Goal: Transaction & Acquisition: Purchase product/service

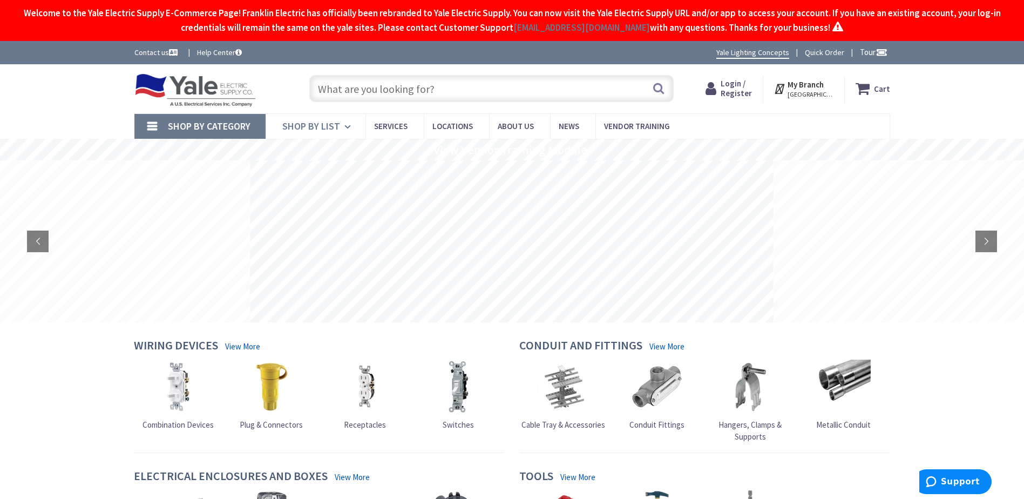
type input "Colonial Ct, [GEOGRAPHIC_DATA], [GEOGRAPHIC_DATA], [GEOGRAPHIC_DATA]"
click at [210, 124] on span "Shop By Category" at bounding box center [209, 126] width 83 height 12
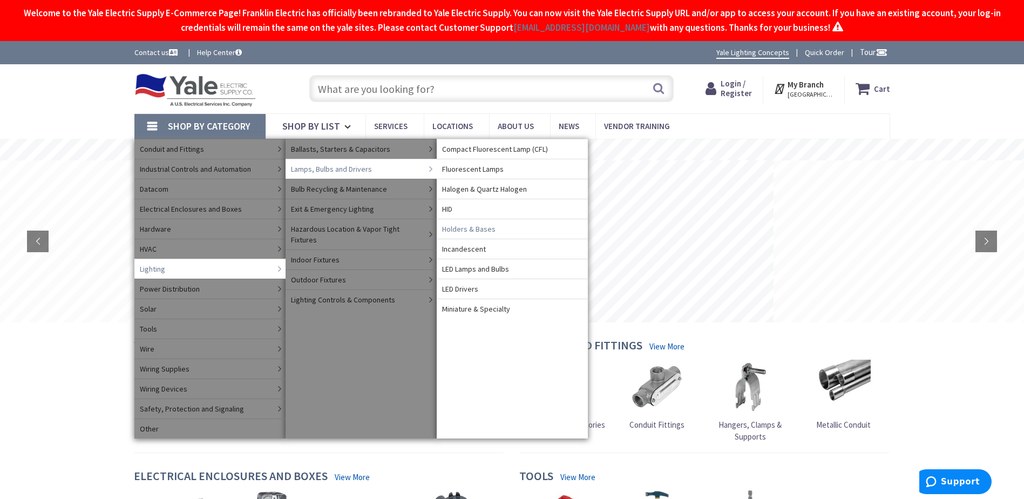
click at [483, 230] on span "Holders & Bases" at bounding box center [468, 228] width 53 height 11
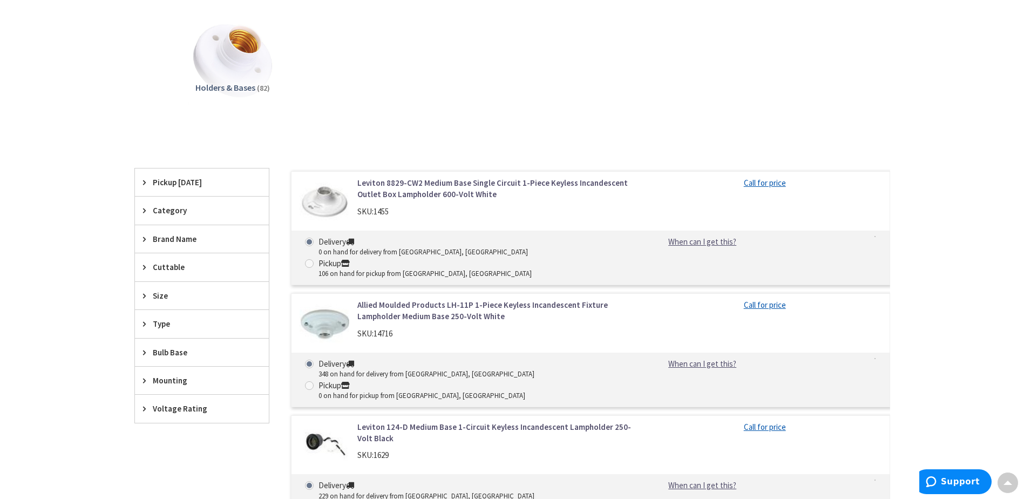
scroll to position [216, 0]
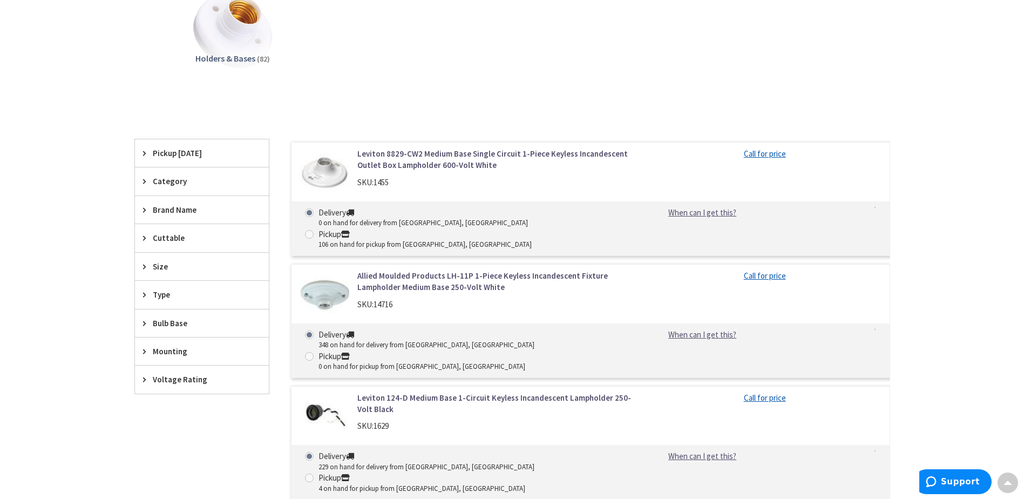
click at [144, 182] on icon at bounding box center [147, 181] width 8 height 8
click at [146, 296] on icon at bounding box center [147, 294] width 8 height 8
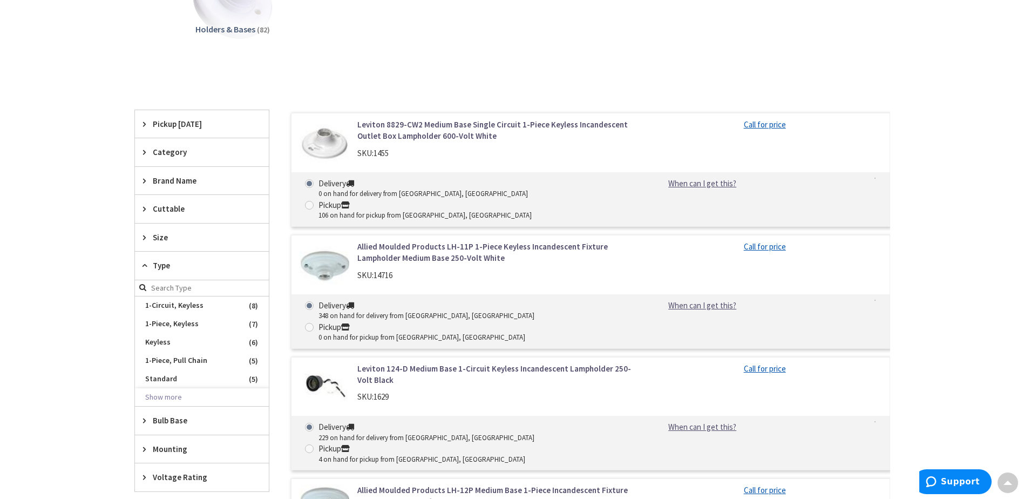
scroll to position [270, 0]
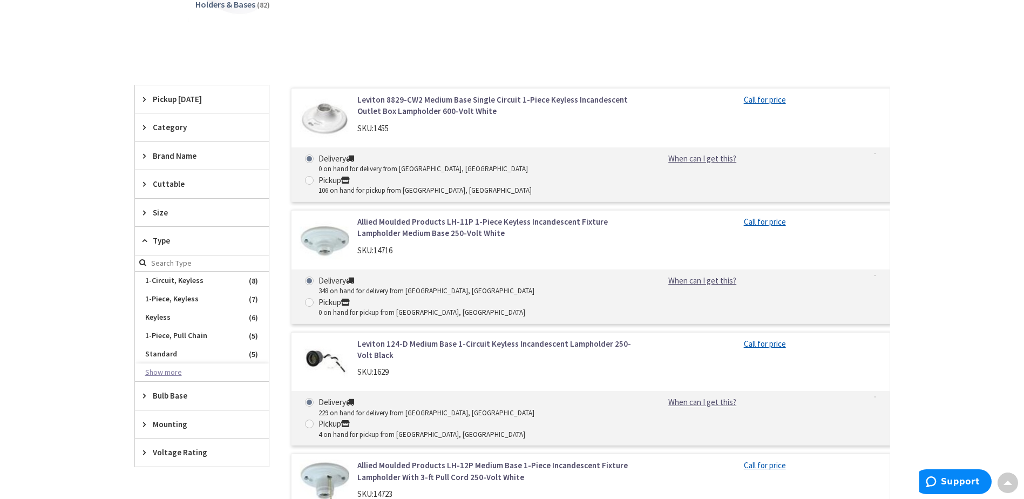
click at [162, 372] on button "Show more" at bounding box center [202, 372] width 134 height 18
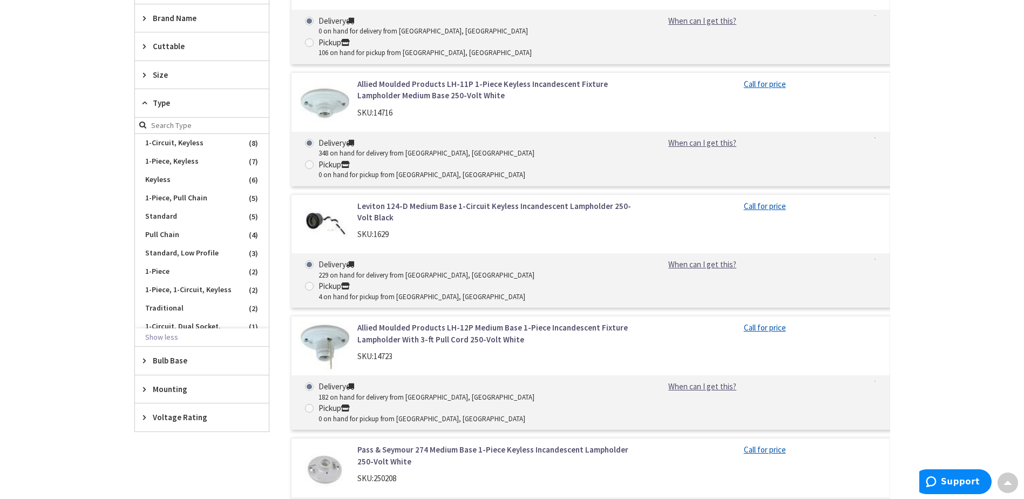
scroll to position [432, 0]
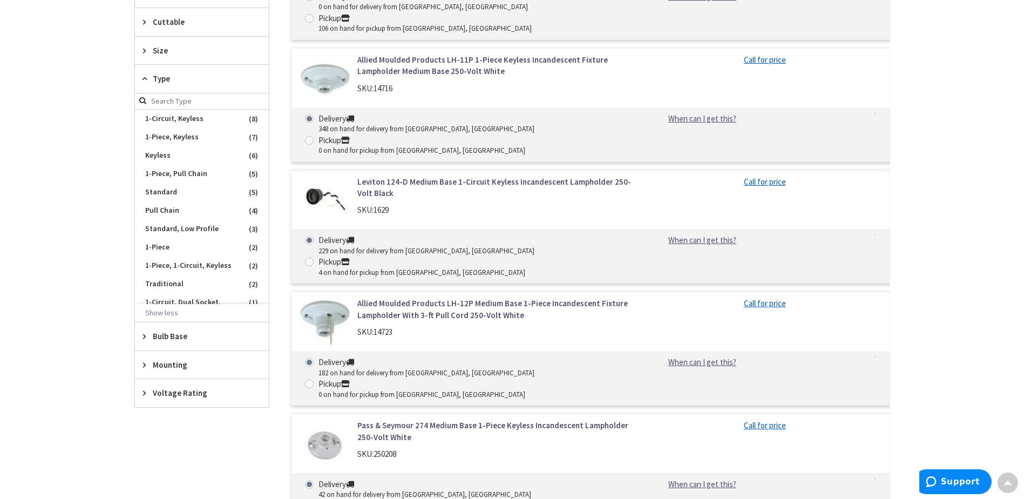
click at [142, 337] on div "Bulb Base" at bounding box center [202, 336] width 134 height 28
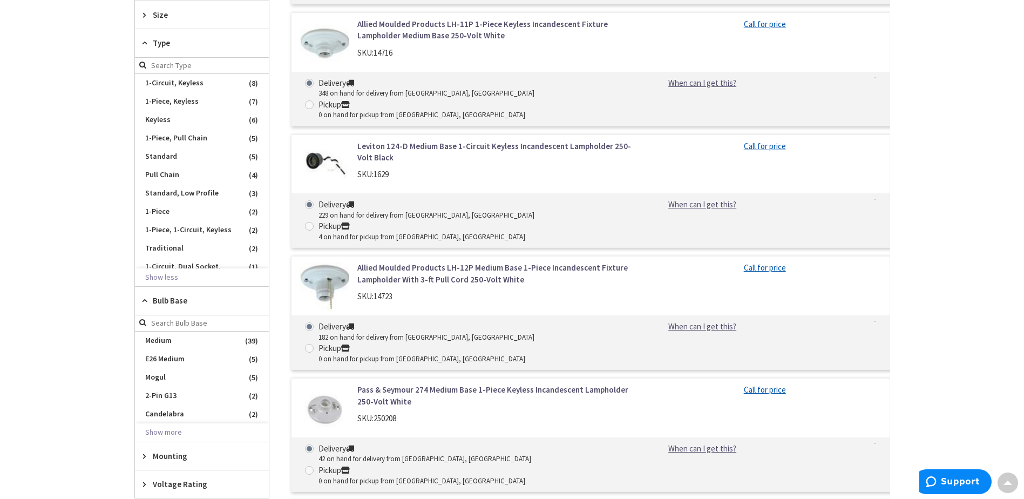
scroll to position [486, 0]
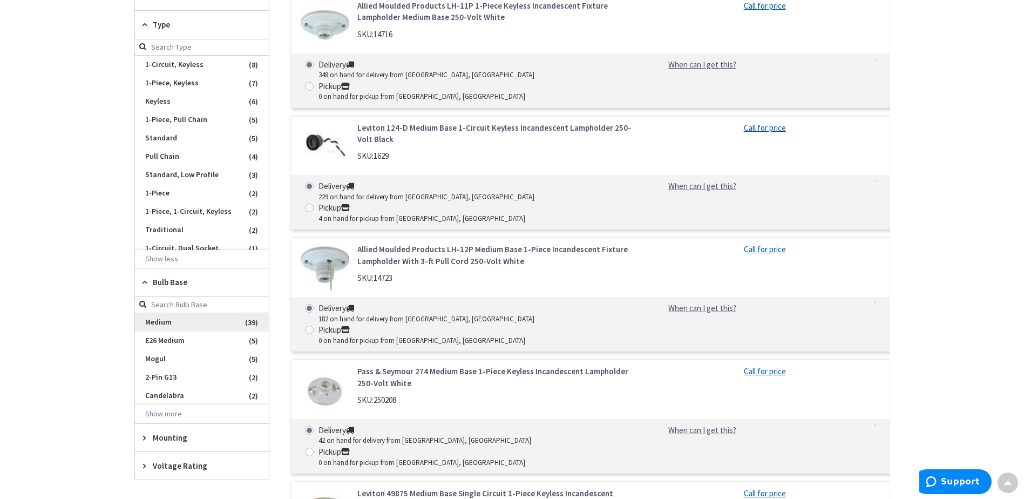
click at [149, 324] on span "Medium" at bounding box center [202, 322] width 134 height 18
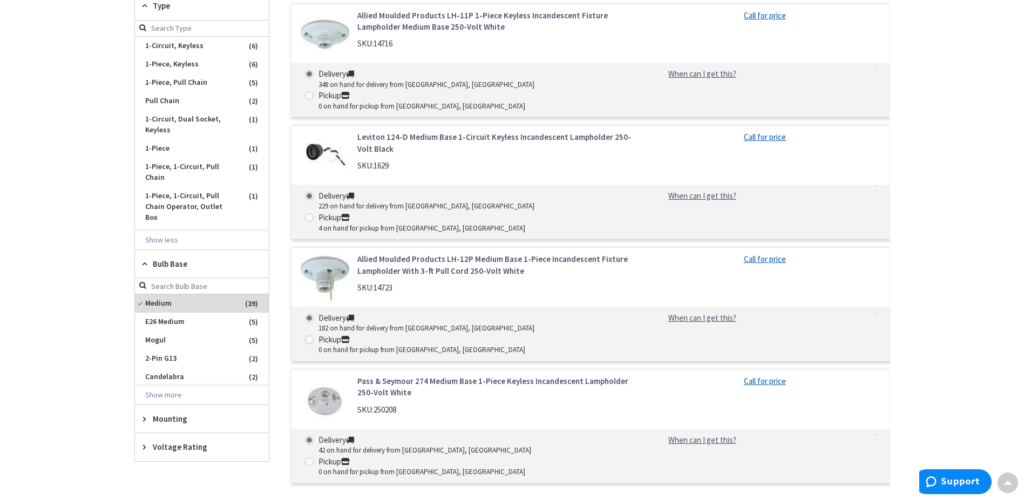
scroll to position [467, 0]
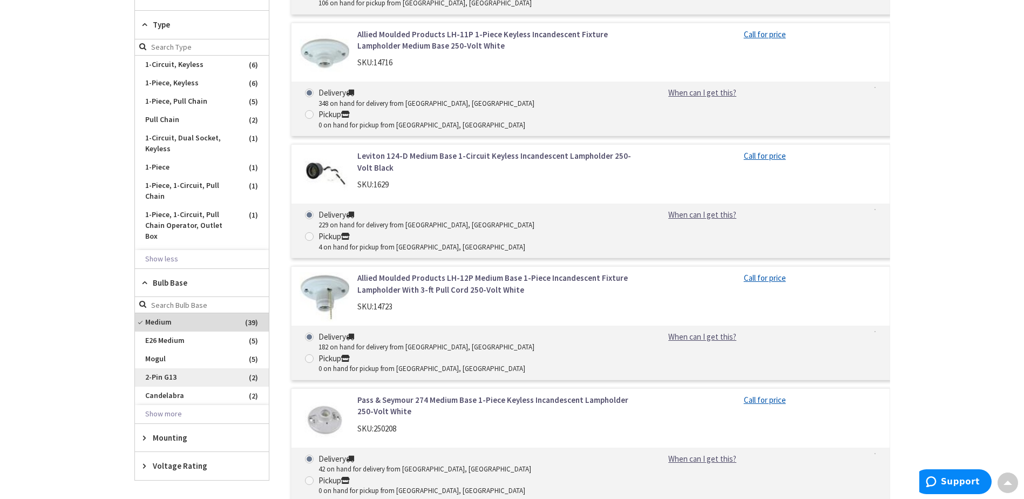
click at [168, 376] on span "2-Pin G13" at bounding box center [202, 377] width 134 height 18
click at [147, 320] on span "Medium" at bounding box center [202, 322] width 134 height 18
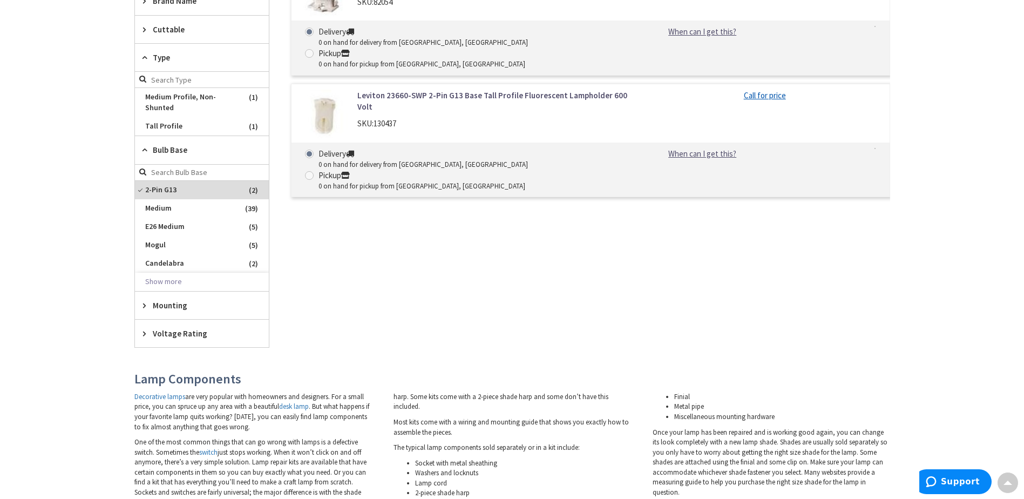
scroll to position [277, 0]
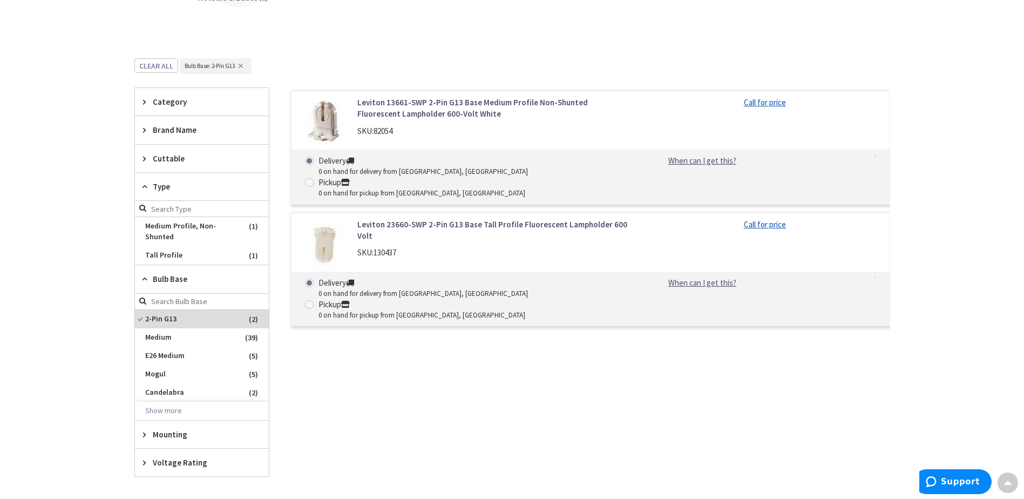
click at [424, 219] on link "Leviton 23660-SWP 2-Pin G13 Base Tall Profile Fluorescent Lampholder 600 Volt" at bounding box center [494, 230] width 275 height 23
